Goal: Find specific page/section: Find specific page/section

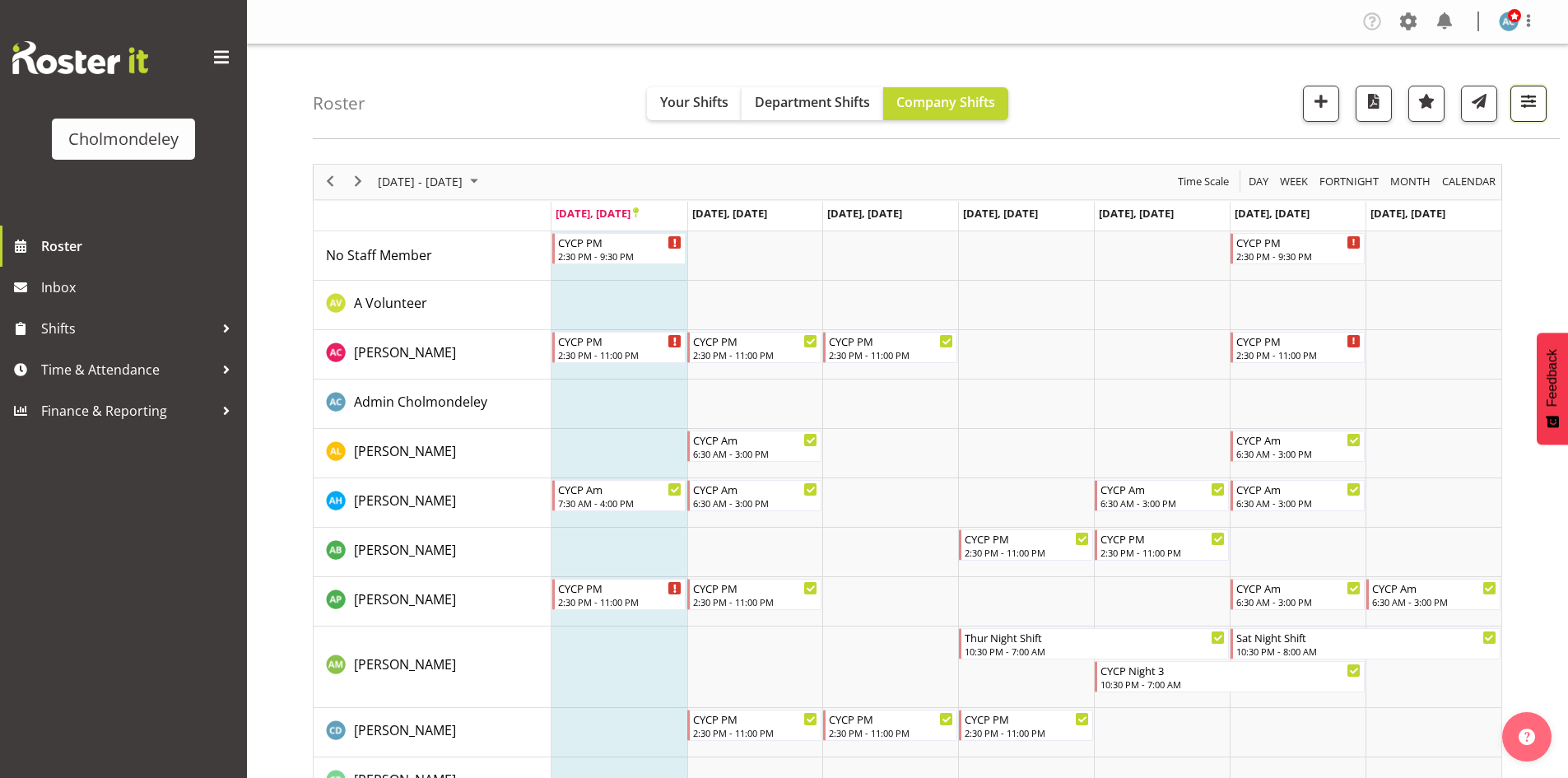
click at [1531, 92] on span "button" at bounding box center [1529, 101] width 21 height 21
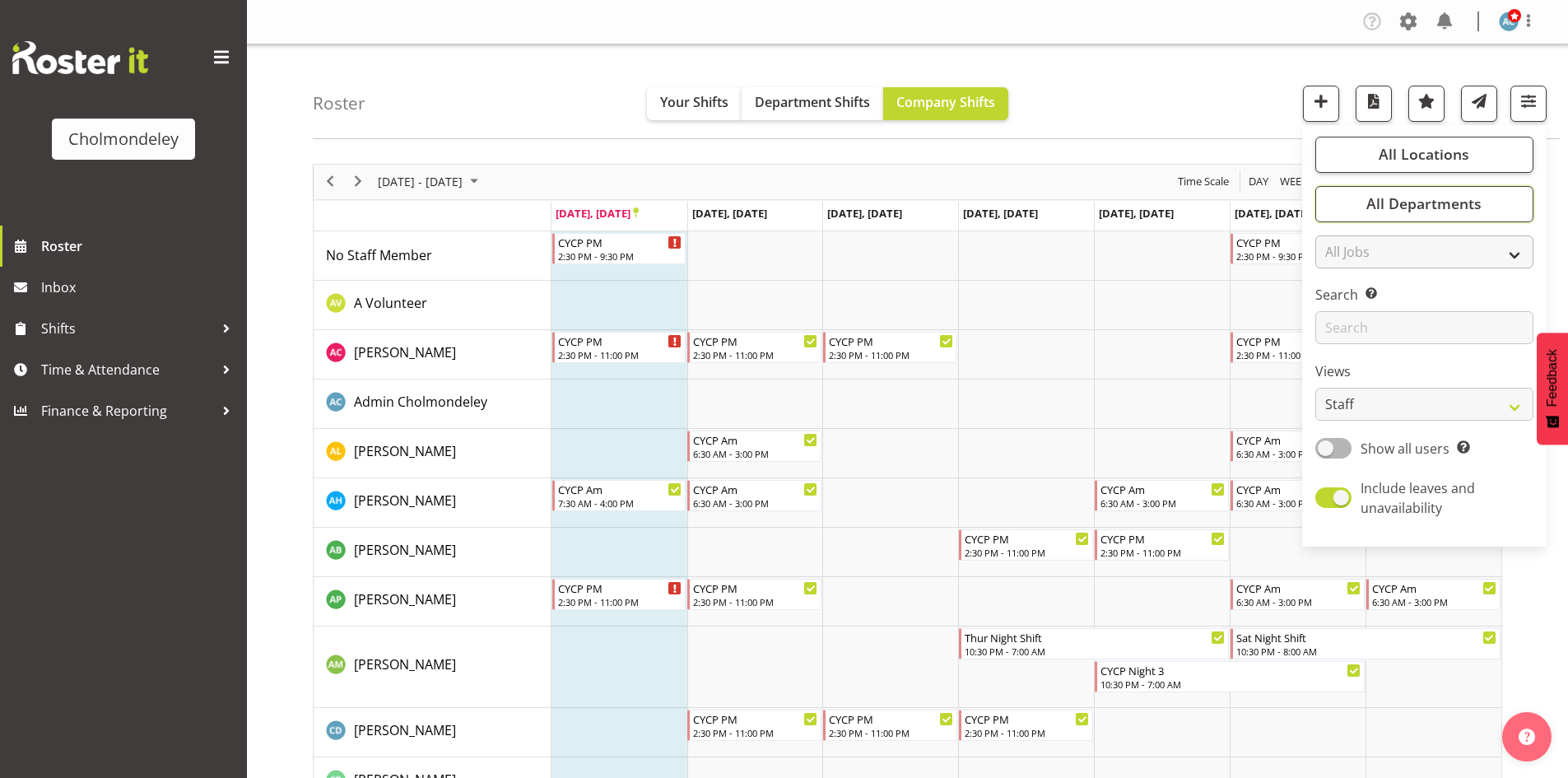
drag, startPoint x: 1494, startPoint y: 200, endPoint x: 1486, endPoint y: 257, distance: 57.6
click at [1487, 252] on div "All Locations Clear [GEOGRAPHIC_DATA] Select All Deselect All All Departments C…" at bounding box center [1424, 336] width 245 height 408
click at [1486, 257] on select "All Jobs All Jobs Team Leader" at bounding box center [1424, 251] width 218 height 33
click at [1470, 393] on select "Staff Role Shift - Horizontal Shift - Vertical Staff - Location" at bounding box center [1424, 404] width 218 height 33
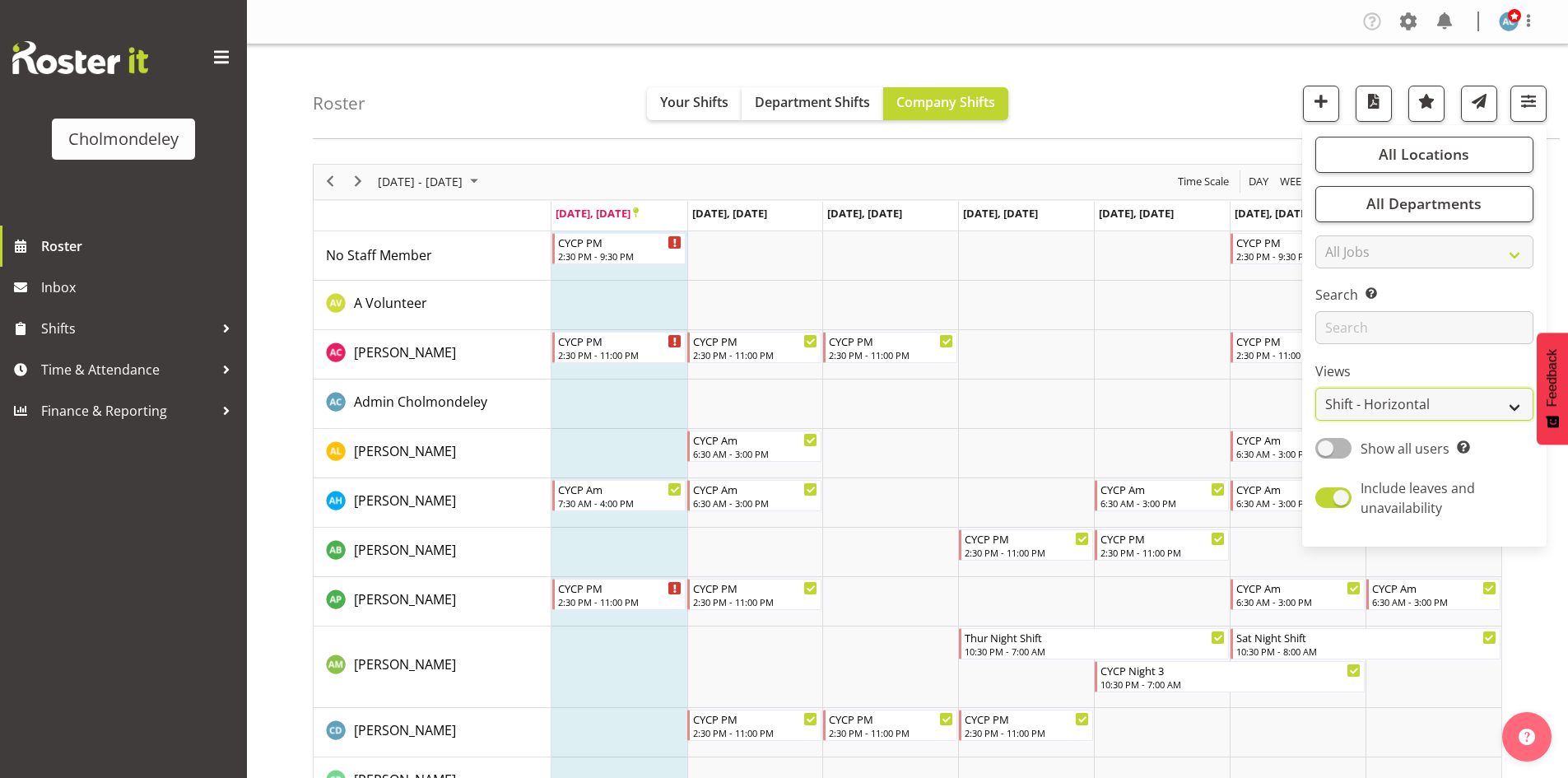
click at [1317, 388] on select "Staff Role Shift - Horizontal Shift - Vertical Staff - Location" at bounding box center [1424, 404] width 218 height 33
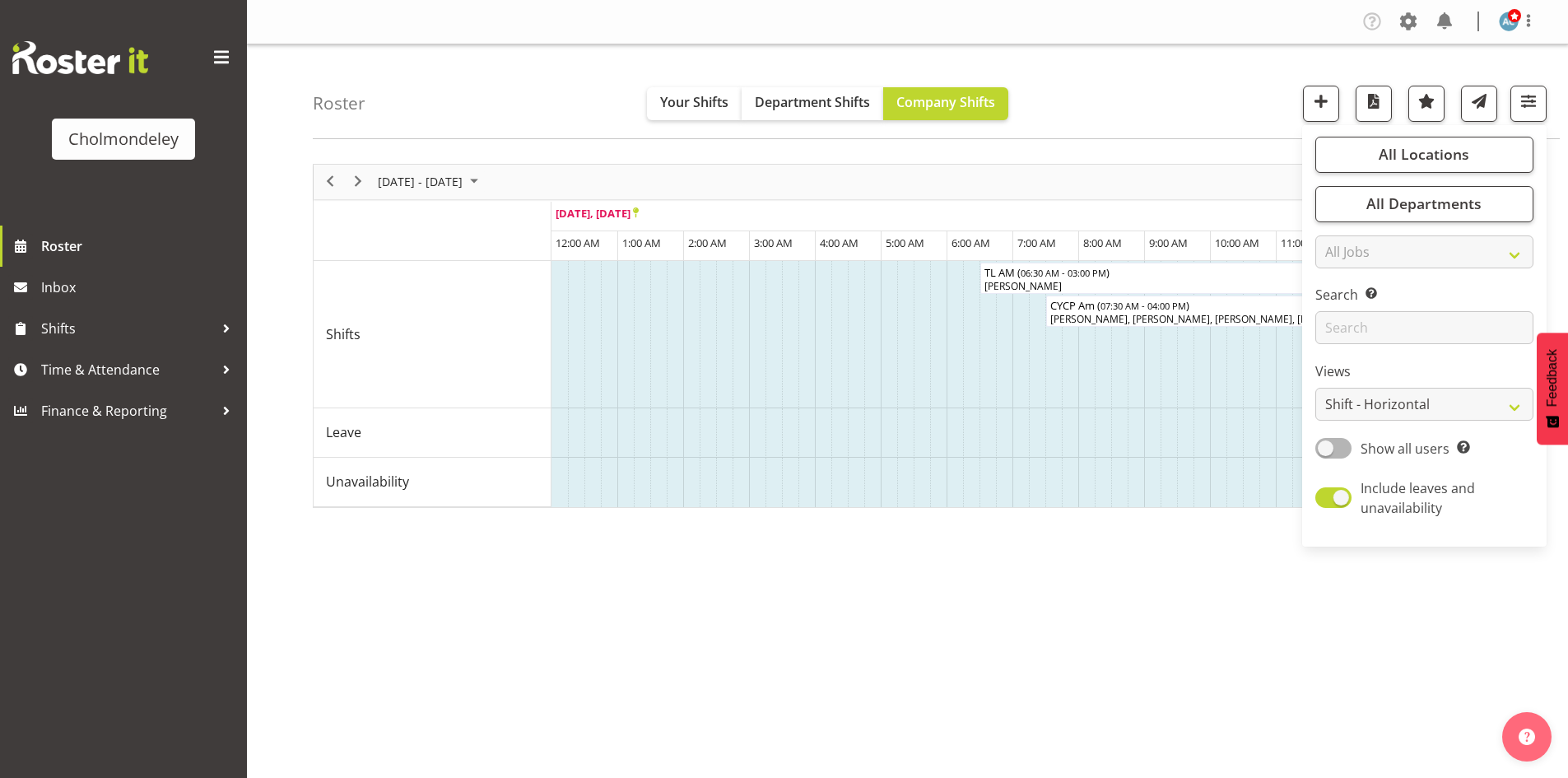
click at [1464, 426] on div "All Locations Clear [GEOGRAPHIC_DATA] Select All Deselect All All Departments C…" at bounding box center [1424, 336] width 245 height 408
click at [1466, 416] on select "Staff Role Shift - Horizontal Shift - Vertical Staff - Location" at bounding box center [1424, 404] width 218 height 33
select select "shift"
click at [1317, 388] on select "Staff Role Shift - Horizontal Shift - Vertical Staff - Location" at bounding box center [1424, 404] width 218 height 33
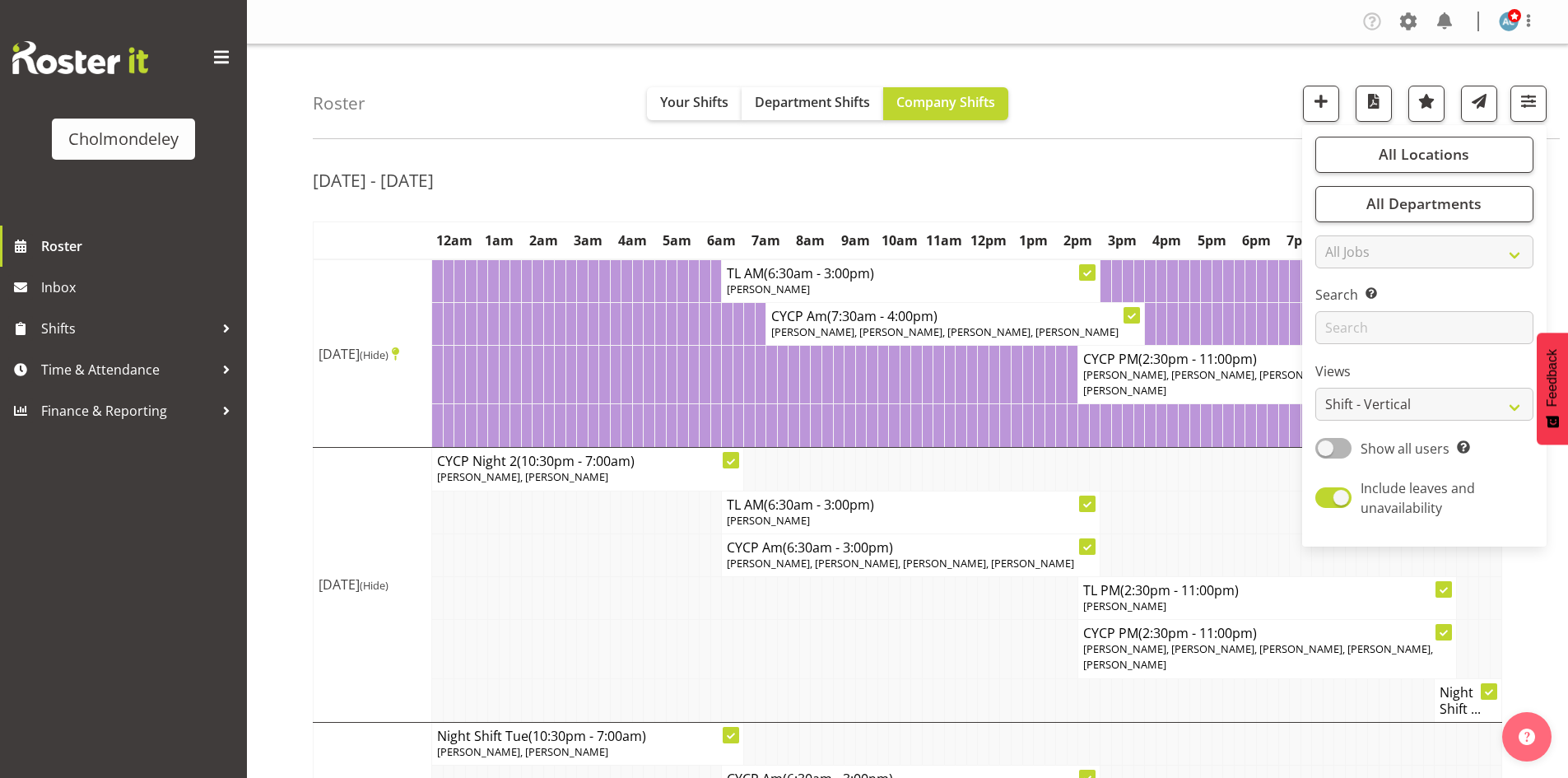
click at [1156, 180] on div "[DATE] - [DATE]" at bounding box center [907, 182] width 1189 height 38
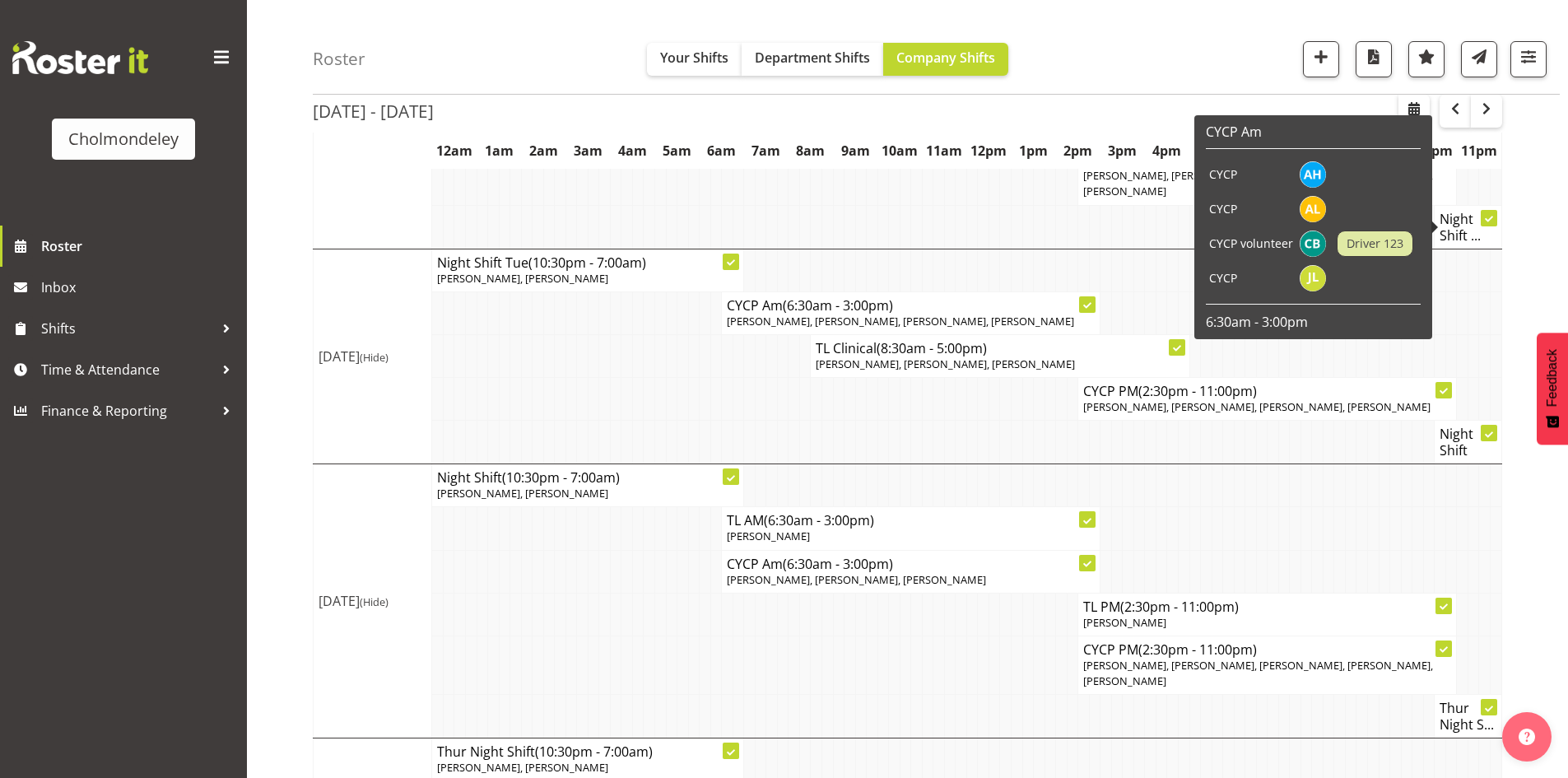
scroll to position [494, 0]
